Goal: Transaction & Acquisition: Purchase product/service

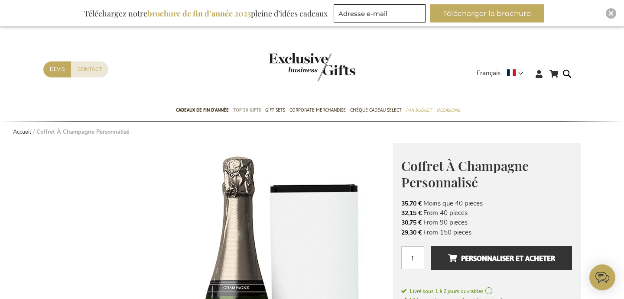
click at [243, 107] on span "TOP 50 Gifts" at bounding box center [247, 110] width 28 height 9
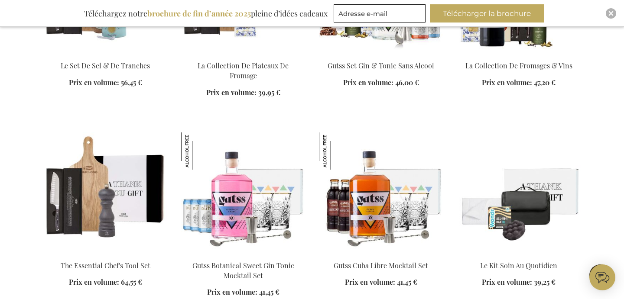
scroll to position [856, 0]
